Goal: Book appointment/travel/reservation

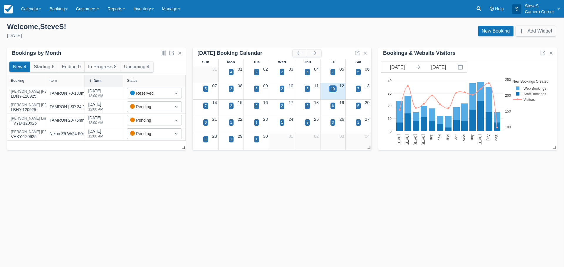
click at [332, 87] on div "10" at bounding box center [333, 88] width 4 height 5
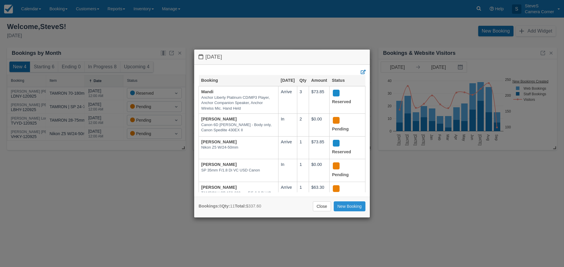
click at [343, 207] on link "New Booking" at bounding box center [349, 207] width 32 height 10
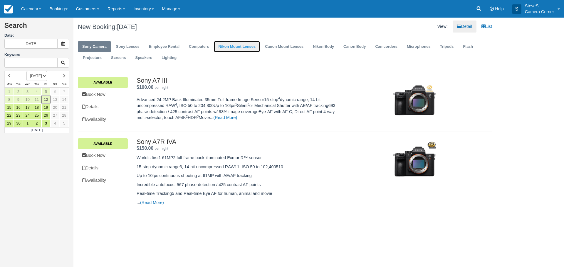
click at [248, 46] on link "Nikon Mount Lenses" at bounding box center [237, 46] width 46 height 11
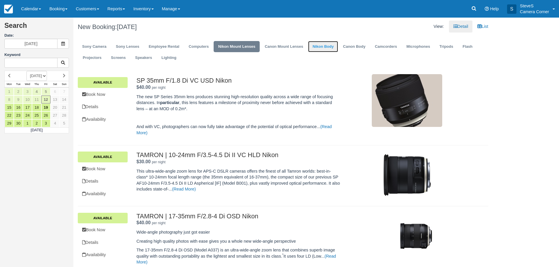
click at [328, 47] on link "Nikon Body" at bounding box center [323, 46] width 30 height 11
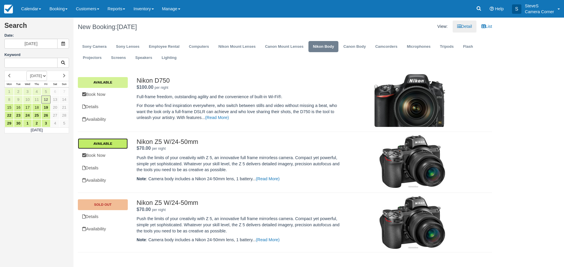
click at [106, 143] on link "Available" at bounding box center [103, 144] width 50 height 11
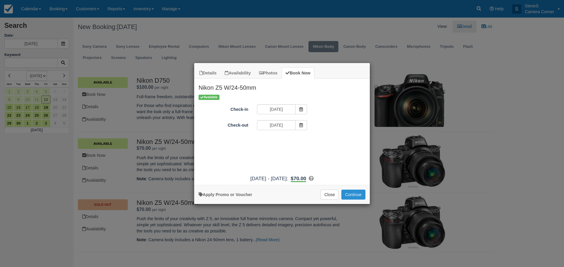
click at [351, 197] on button "Continue" at bounding box center [353, 195] width 24 height 10
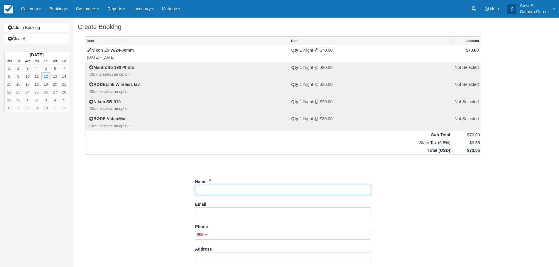
click at [228, 191] on input "Name" at bounding box center [283, 190] width 176 height 10
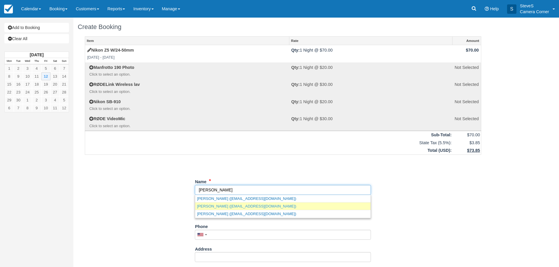
click at [221, 207] on link "Tara Day (tzkday@gmail.com)" at bounding box center [283, 206] width 176 height 7
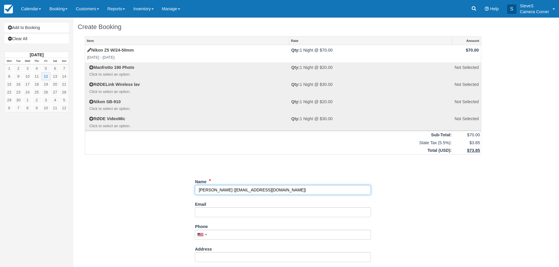
type input "[PERSON_NAME]"
type input "[EMAIL_ADDRESS][DOMAIN_NAME]"
type input "+19203600558"
type input "1163 Grant"
type input "De Pere"
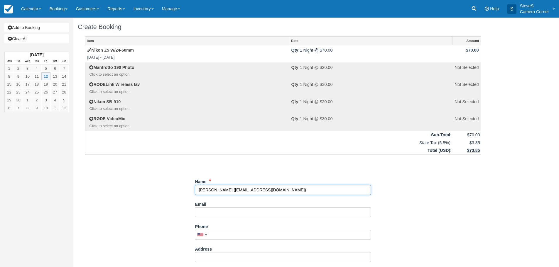
type input "54115"
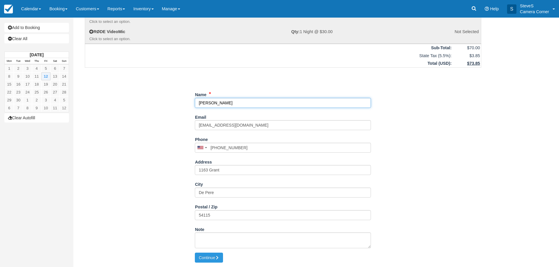
type input "Tara Day"
click at [210, 250] on div "Note" at bounding box center [283, 239] width 176 height 28
click at [201, 255] on button "Continue" at bounding box center [209, 258] width 28 height 10
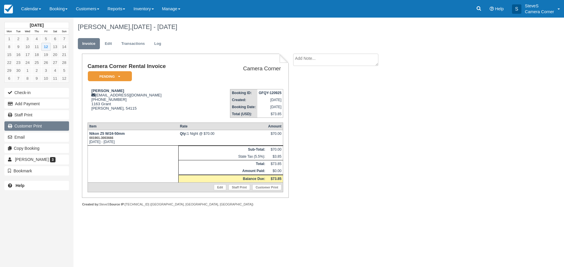
click at [43, 125] on link "Customer Print" at bounding box center [36, 126] width 65 height 9
